Goal: Task Accomplishment & Management: Complete application form

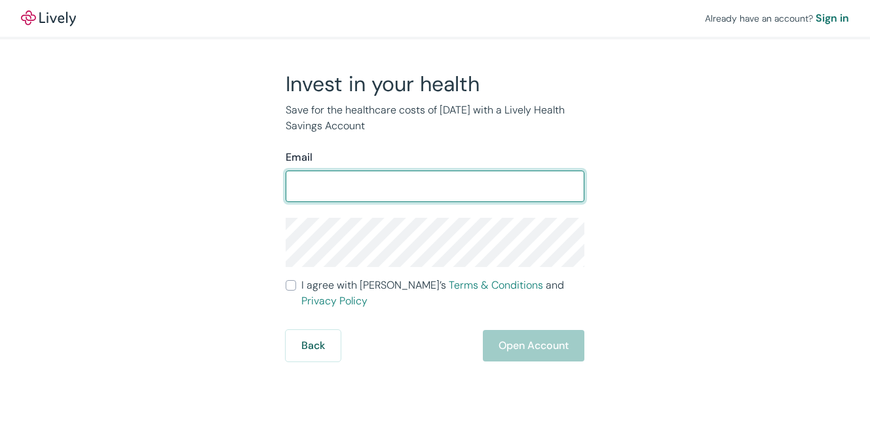
click at [360, 193] on input "Email" at bounding box center [435, 186] width 299 height 26
type input "[PERSON_NAME][EMAIL_ADDRESS][DOMAIN_NAME]"
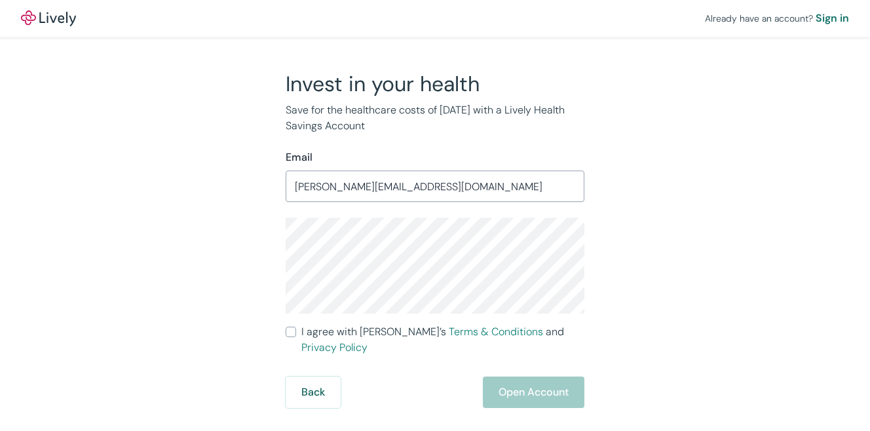
click at [285, 330] on div "Invest in your health Save for the healthcare costs of [DATE] with a Lively Hea…" at bounding box center [427, 239] width 315 height 337
click at [289, 332] on input "I agree with Lively’s Terms & Conditions and Privacy Policy" at bounding box center [291, 331] width 10 height 10
checkbox input "true"
drag, startPoint x: 283, startPoint y: 83, endPoint x: 375, endPoint y: 130, distance: 103.7
click at [375, 130] on div "Invest in your health Save for the healthcare costs of [DATE] with a Lively Hea…" at bounding box center [427, 239] width 315 height 337
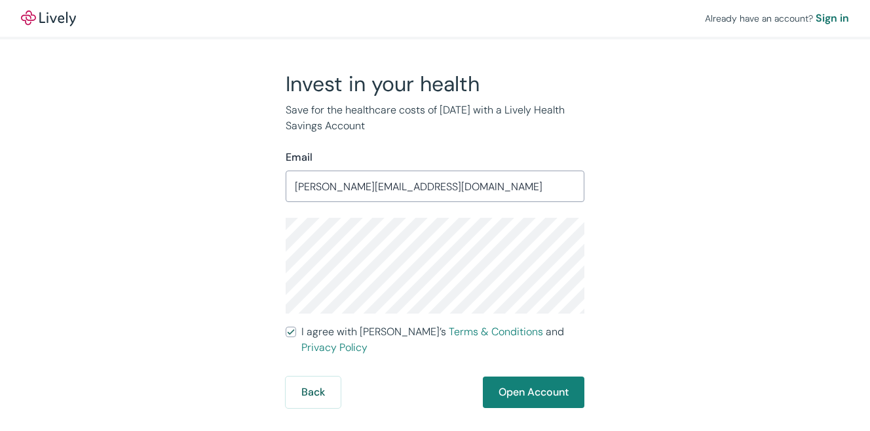
click at [388, 136] on div "Invest in your health Save for the healthcare costs of [DATE] with a Lively Hea…" at bounding box center [427, 239] width 315 height 337
click at [556, 376] on button "Open Account" at bounding box center [534, 391] width 102 height 31
